Goal: Transaction & Acquisition: Purchase product/service

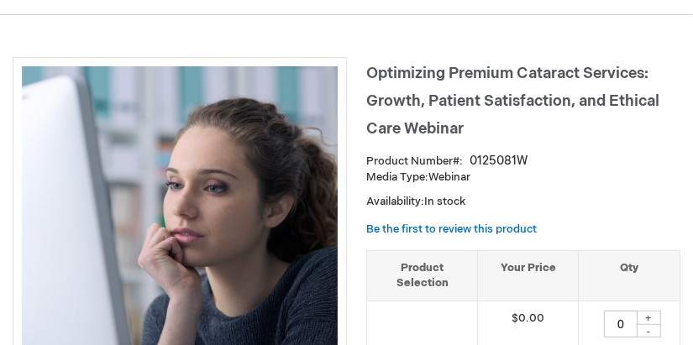
scroll to position [251, 0]
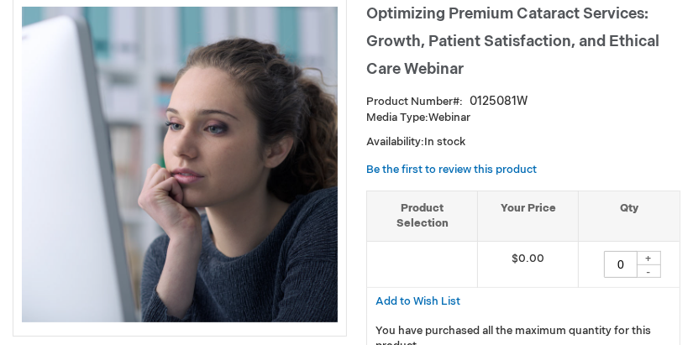
click at [648, 257] on div "+" at bounding box center [648, 258] width 25 height 14
click at [648, 254] on div "+" at bounding box center [648, 258] width 25 height 14
drag, startPoint x: 622, startPoint y: 262, endPoint x: 600, endPoint y: 261, distance: 22.7
click at [600, 261] on div "0 + -" at bounding box center [629, 264] width 84 height 27
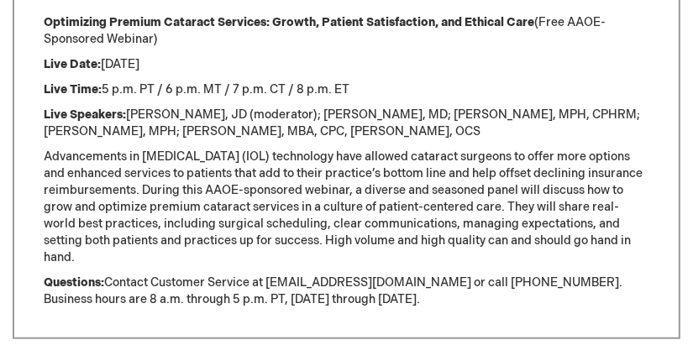
scroll to position [558, 0]
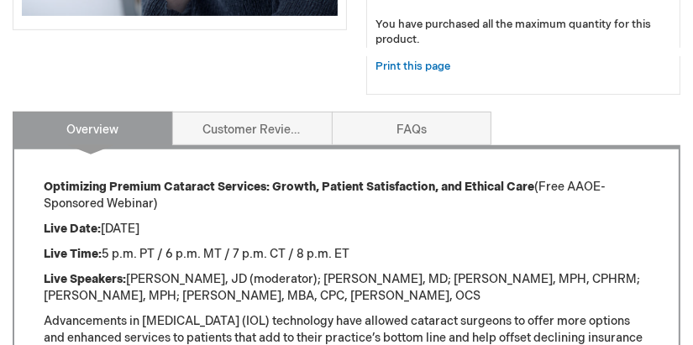
type input "1"
click at [506, 247] on p "Live Time: 5 p.m. PT / 6 p.m. MT / 7 p.m. CT / 8 p.m. ET" at bounding box center [347, 254] width 606 height 17
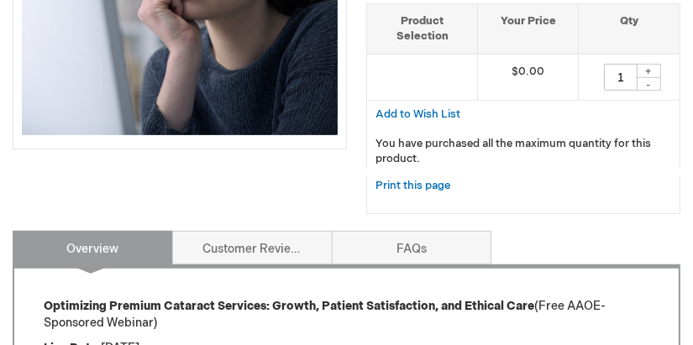
scroll to position [504, 0]
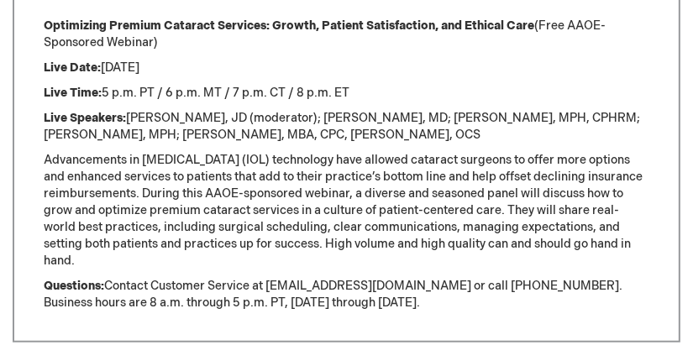
scroll to position [306, 0]
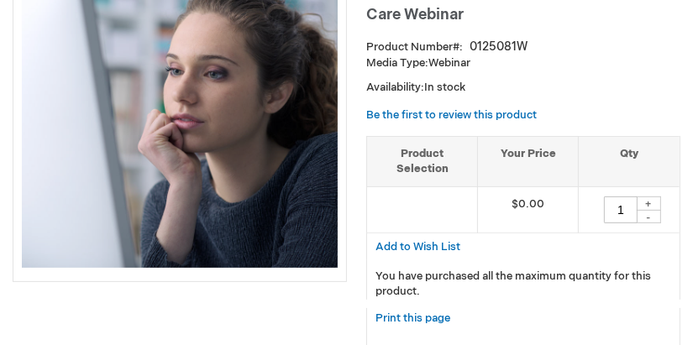
click at [564, 90] on p "Availability: In stock" at bounding box center [523, 88] width 314 height 16
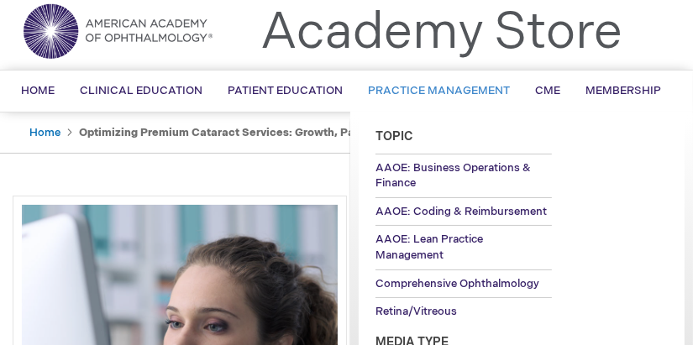
scroll to position [0, 0]
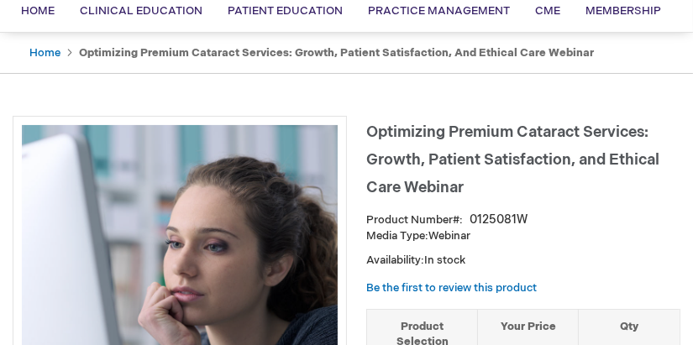
scroll to position [251, 0]
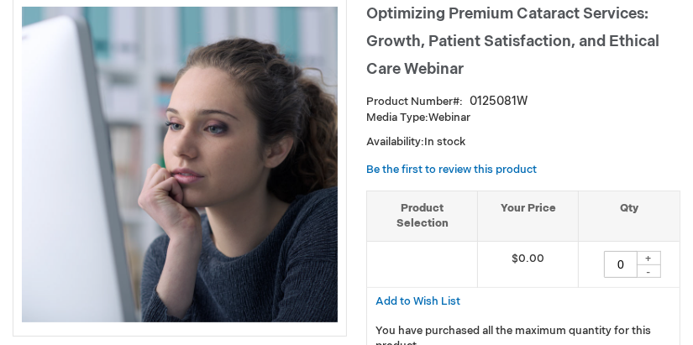
click at [655, 253] on div "+" at bounding box center [648, 258] width 25 height 14
click at [650, 254] on div "+" at bounding box center [648, 258] width 25 height 14
drag, startPoint x: 620, startPoint y: 267, endPoint x: 645, endPoint y: 244, distance: 33.9
click at [634, 249] on td "0 + -" at bounding box center [629, 264] width 102 height 46
type input "1"
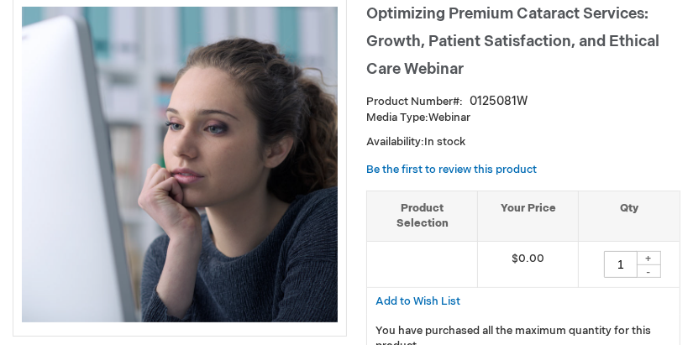
click at [568, 300] on div "Add to Wish List" at bounding box center [523, 301] width 314 height 27
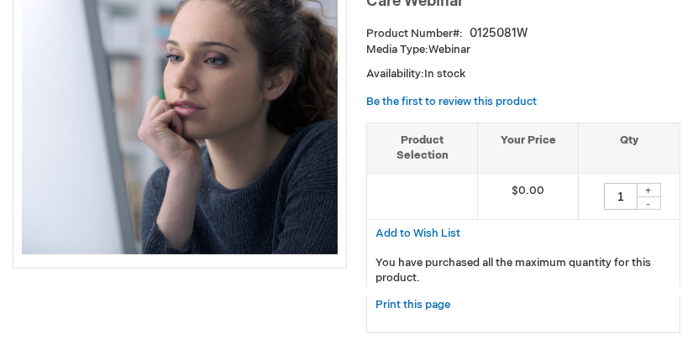
scroll to position [419, 0]
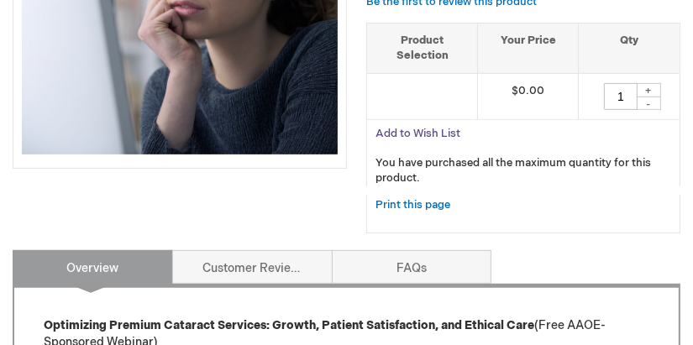
click at [438, 127] on span "Add to Wish List" at bounding box center [417, 133] width 85 height 13
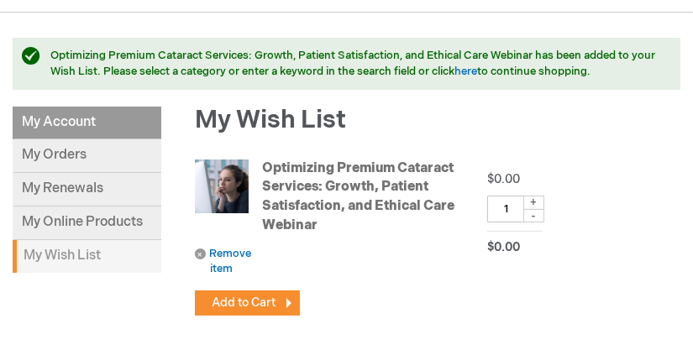
scroll to position [251, 0]
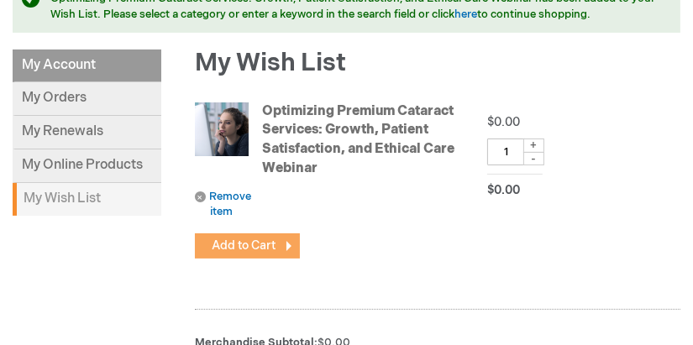
click at [249, 240] on span "Add to Cart" at bounding box center [244, 246] width 64 height 14
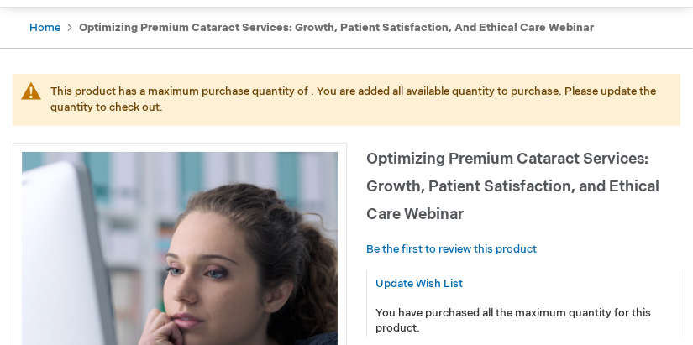
scroll to position [336, 0]
